Goal: Task Accomplishment & Management: Use online tool/utility

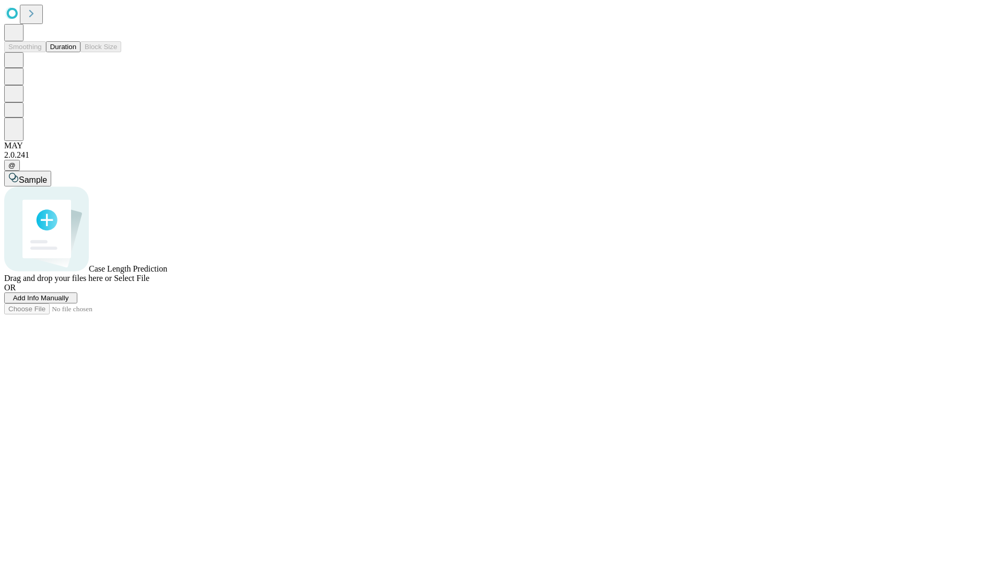
click at [76, 52] on button "Duration" at bounding box center [63, 46] width 34 height 11
click at [149, 283] on span "Select File" at bounding box center [132, 278] width 36 height 9
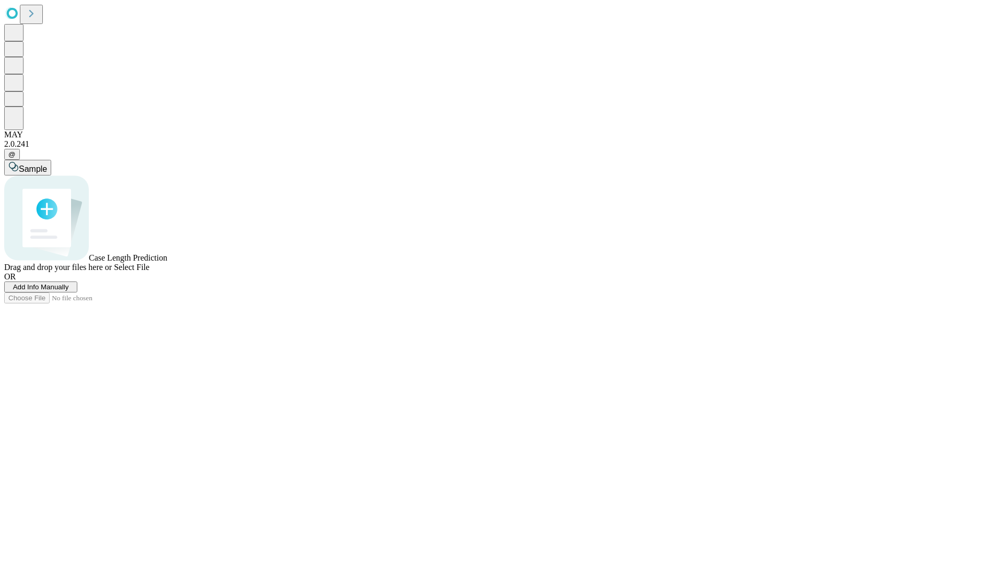
click at [149, 272] on span "Select File" at bounding box center [132, 267] width 36 height 9
